Goal: Task Accomplishment & Management: Manage account settings

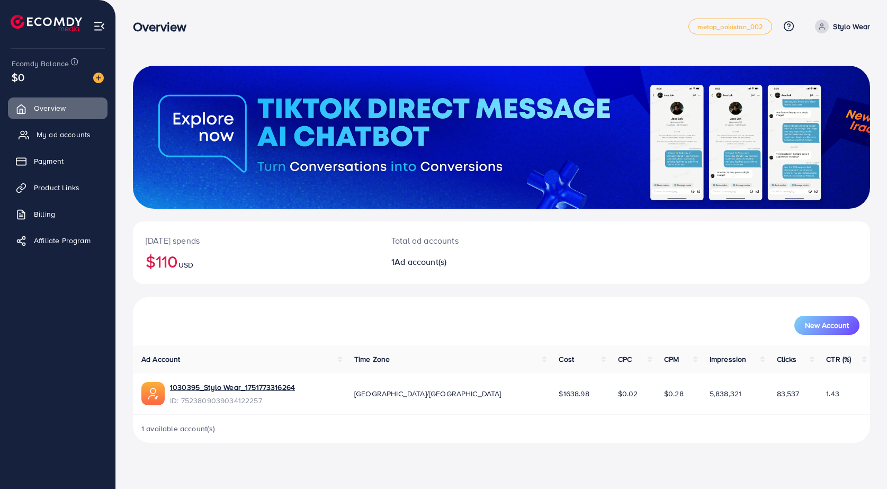
click at [90, 137] on span "My ad accounts" at bounding box center [64, 134] width 54 height 11
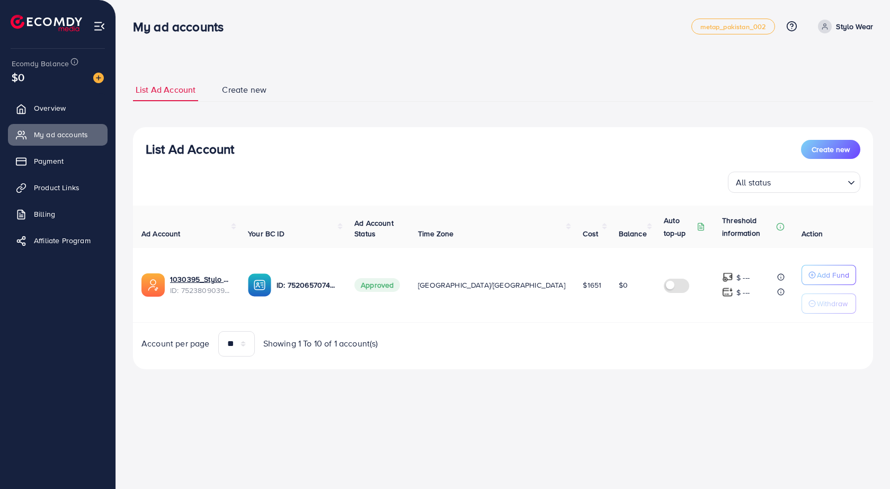
click at [61, 173] on ul "Overview My ad accounts Payment Product Links Billing Affiliate Program" at bounding box center [57, 177] width 115 height 169
click at [59, 165] on span "Payment" at bounding box center [52, 161] width 30 height 11
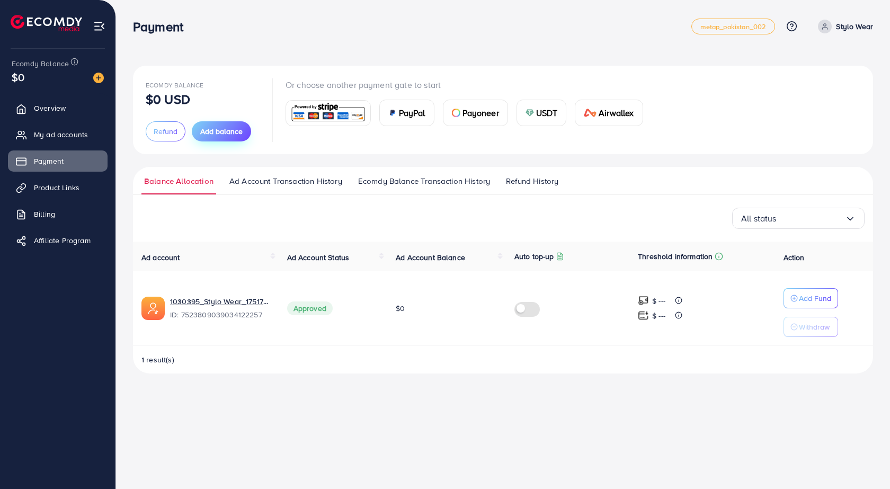
click at [203, 140] on button "Add balance" at bounding box center [221, 131] width 59 height 20
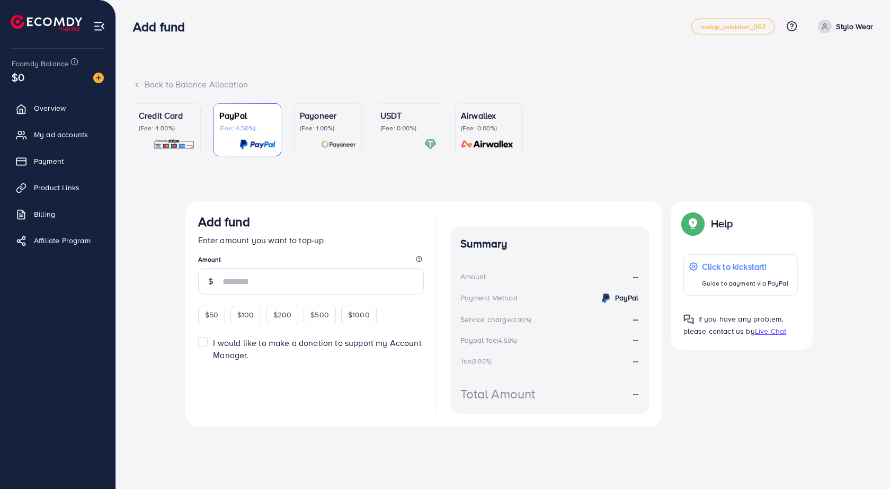
click at [144, 128] on p "(Fee: 4.00%)" at bounding box center [167, 128] width 56 height 8
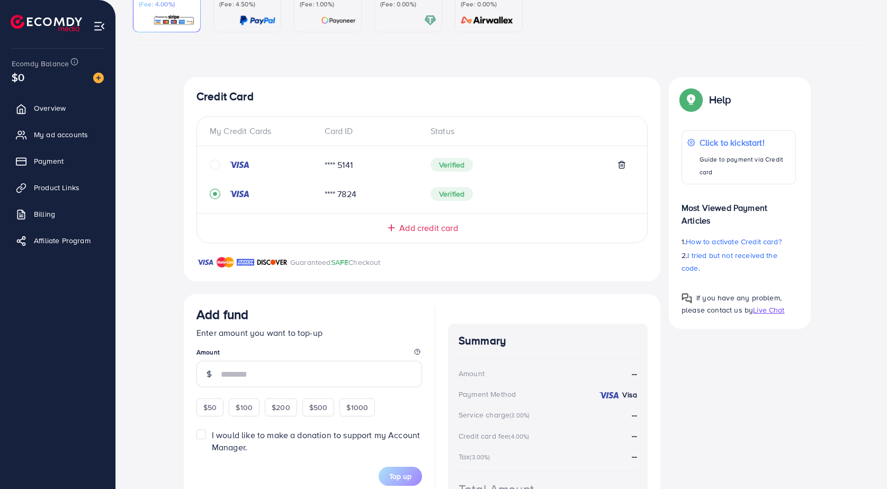
scroll to position [199, 0]
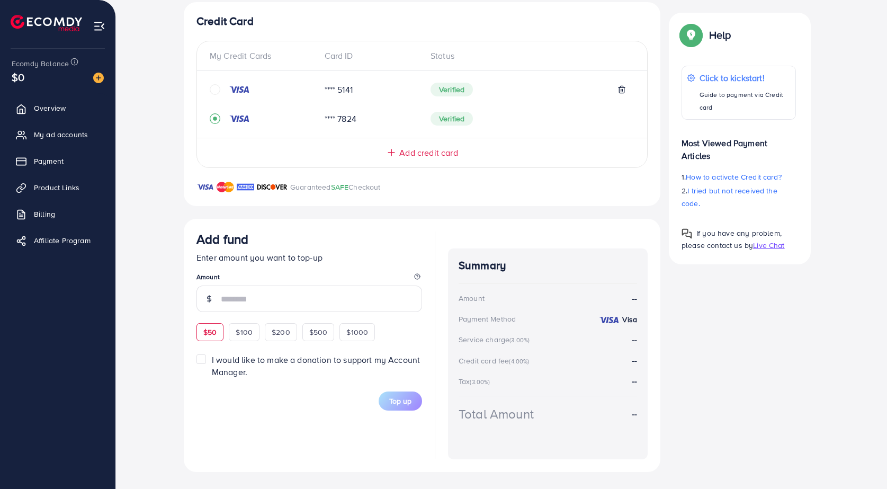
click at [219, 339] on div "$50" at bounding box center [210, 332] width 27 height 18
type input "**"
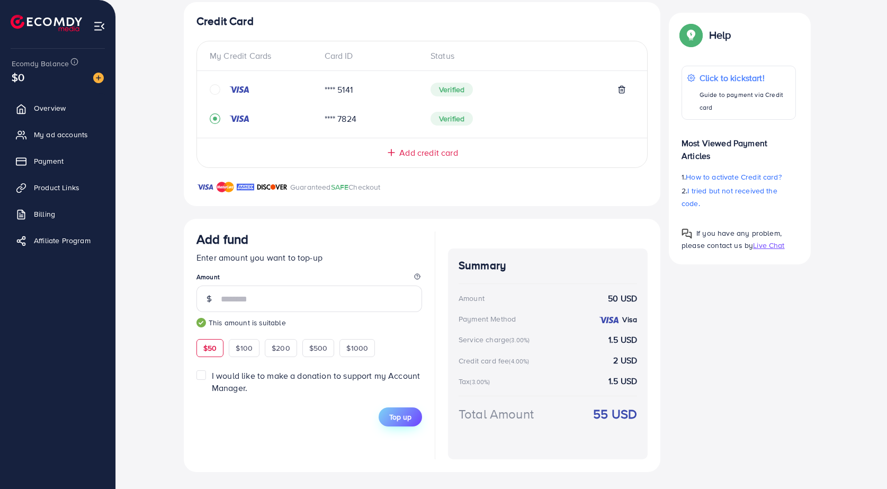
click at [388, 420] on button "Top up" at bounding box center [400, 416] width 43 height 19
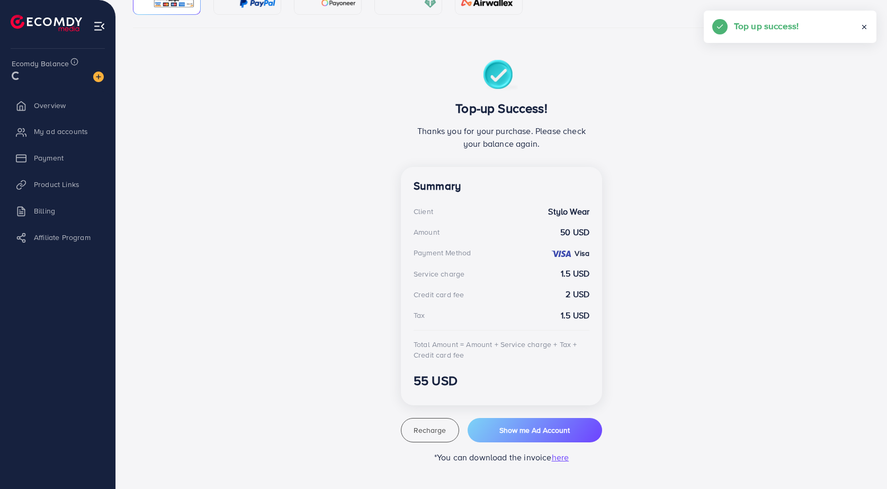
scroll to position [141, 0]
click at [45, 132] on span "My ad accounts" at bounding box center [64, 134] width 54 height 11
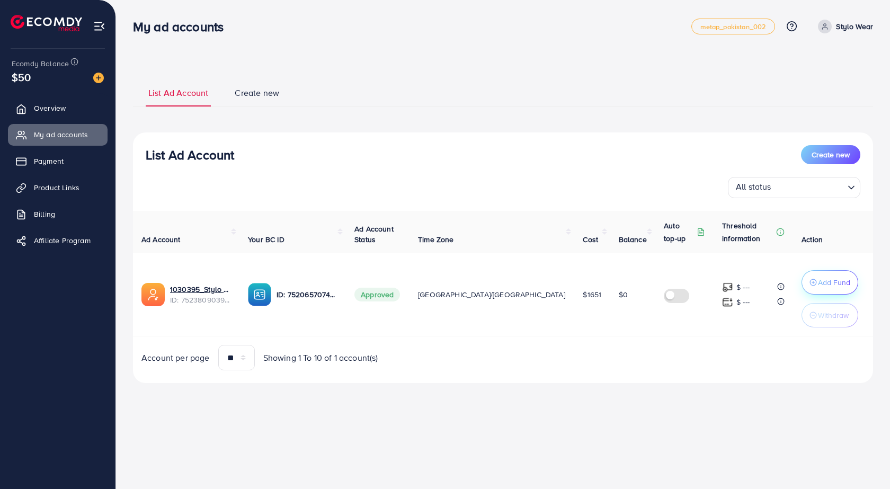
click at [818, 284] on p "Add Fund" at bounding box center [834, 282] width 32 height 13
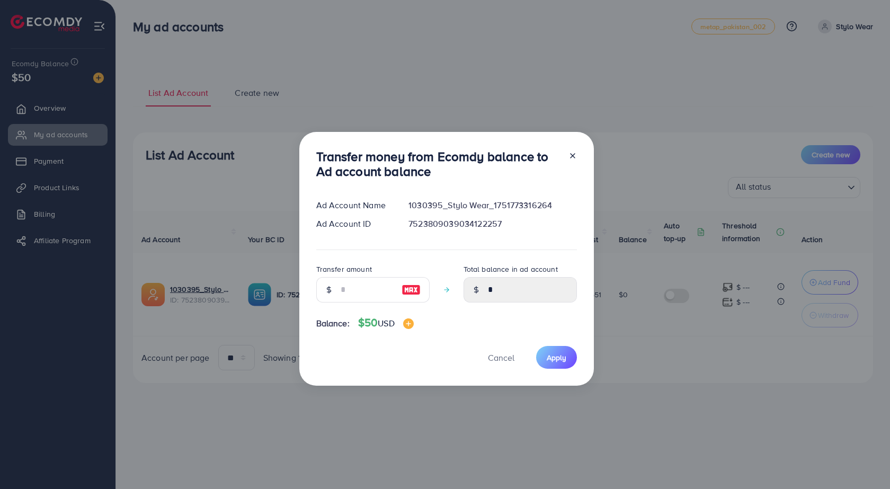
click at [417, 292] on img at bounding box center [410, 289] width 19 height 13
type input "**"
type input "*****"
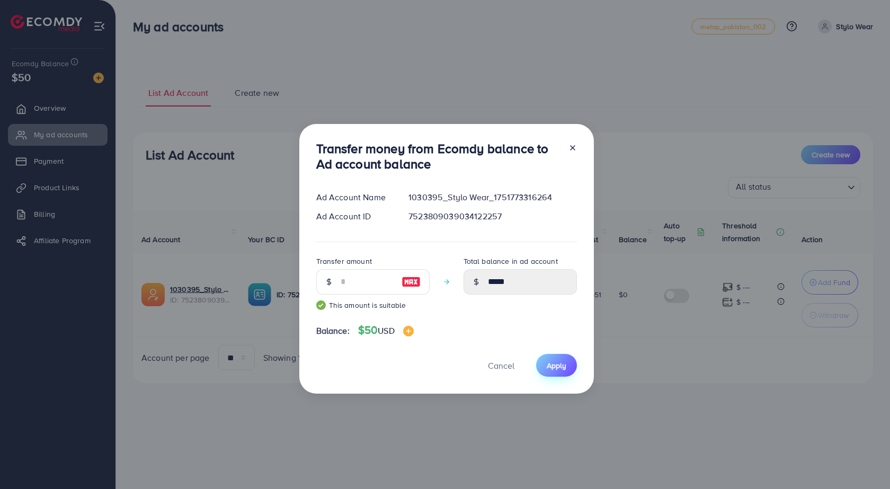
click at [564, 373] on button "Apply" at bounding box center [556, 365] width 41 height 23
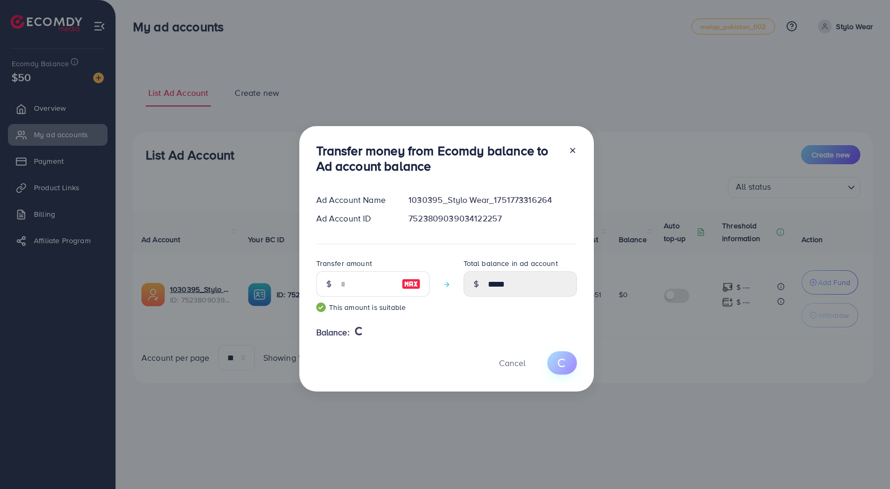
type input "*"
